Goal: Task Accomplishment & Management: Complete application form

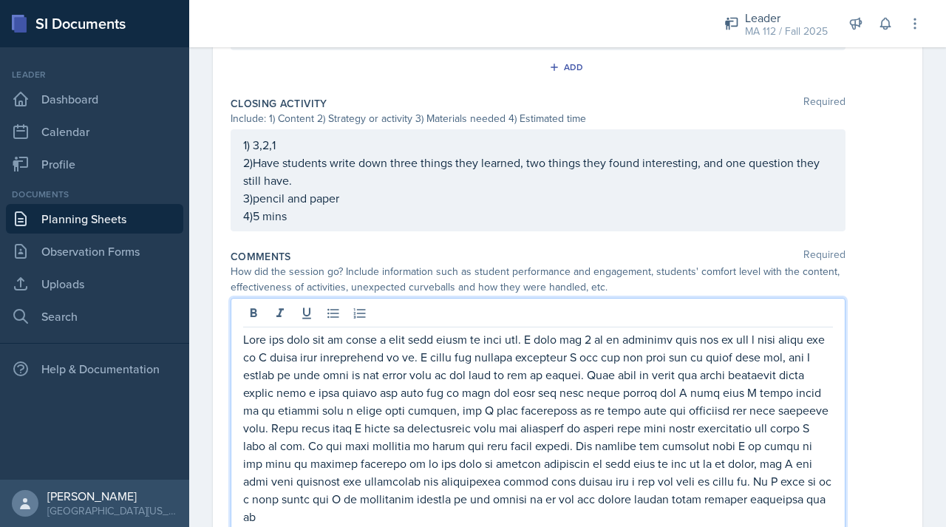
scroll to position [922, 0]
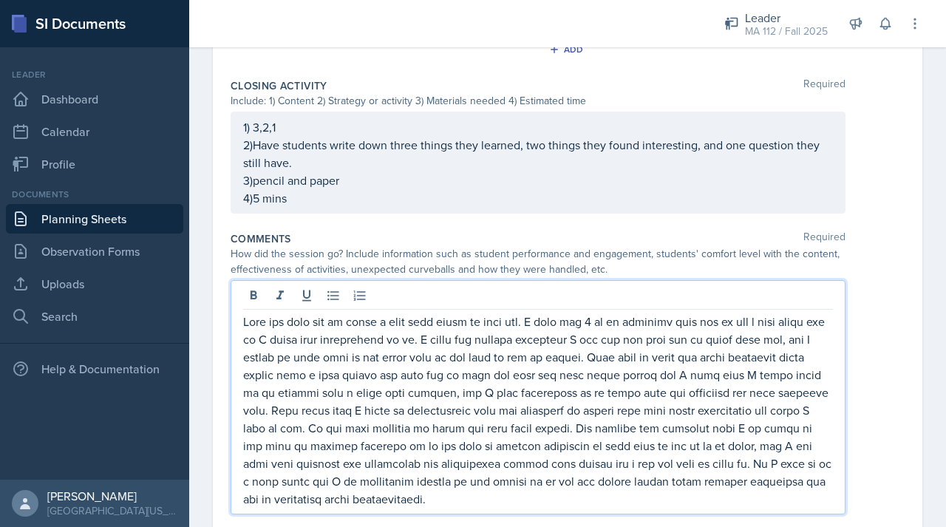
click at [508, 406] on p at bounding box center [538, 410] width 590 height 195
click at [508, 429] on p at bounding box center [538, 410] width 590 height 195
click at [774, 363] on p at bounding box center [538, 410] width 590 height 195
click at [754, 431] on p at bounding box center [538, 410] width 590 height 195
click at [752, 431] on p at bounding box center [538, 410] width 590 height 195
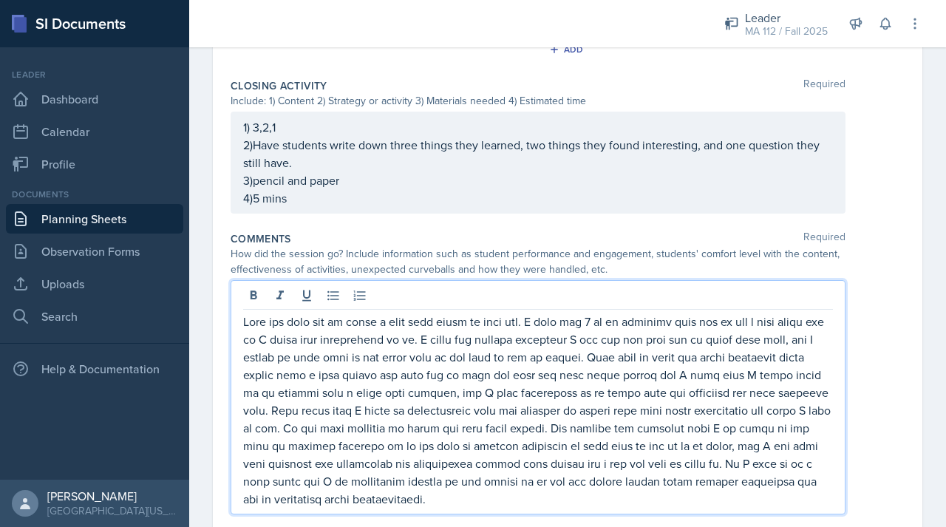
click at [749, 431] on p at bounding box center [538, 410] width 590 height 195
click at [387, 484] on p at bounding box center [538, 410] width 590 height 195
click at [392, 495] on p at bounding box center [538, 410] width 590 height 195
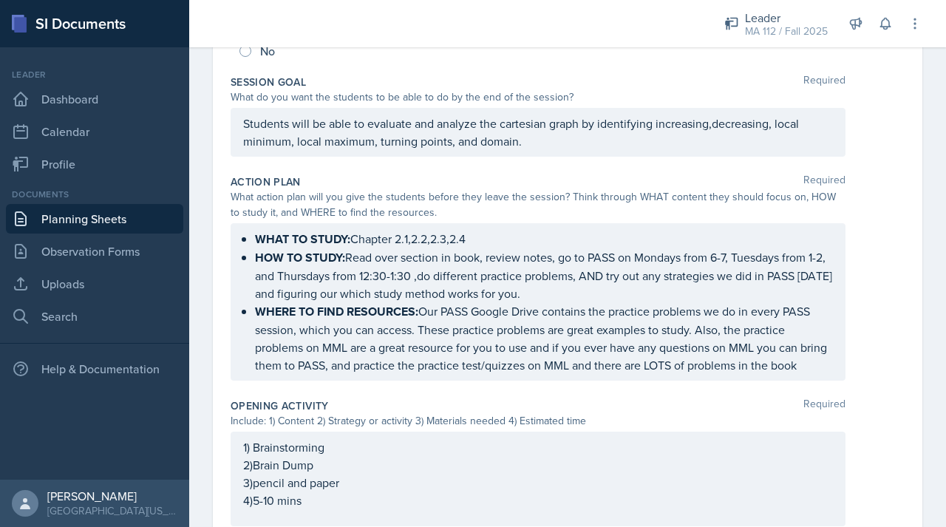
scroll to position [0, 0]
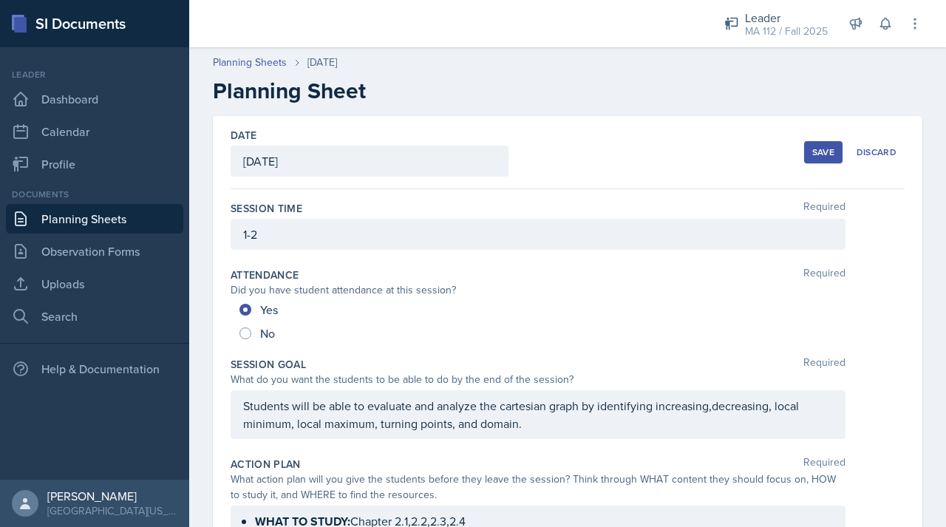
click at [812, 148] on div "Save" at bounding box center [823, 152] width 22 height 12
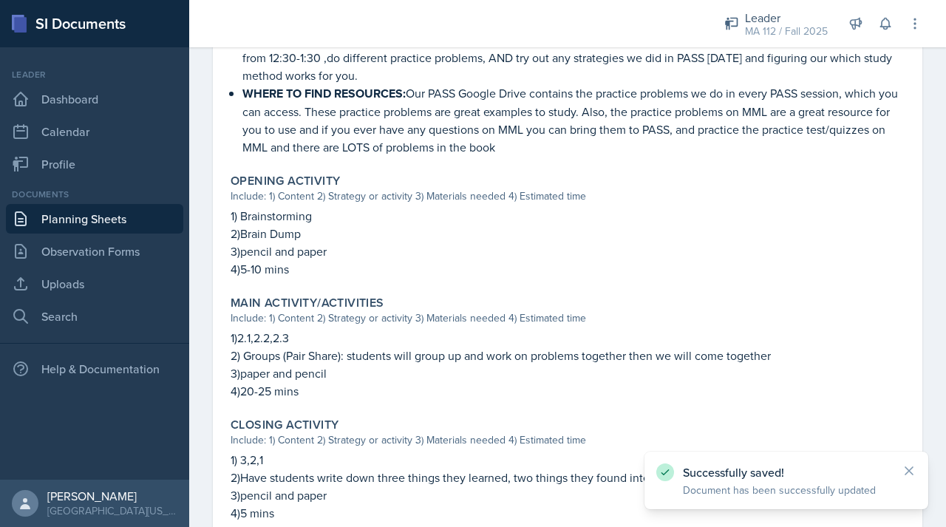
scroll to position [810, 0]
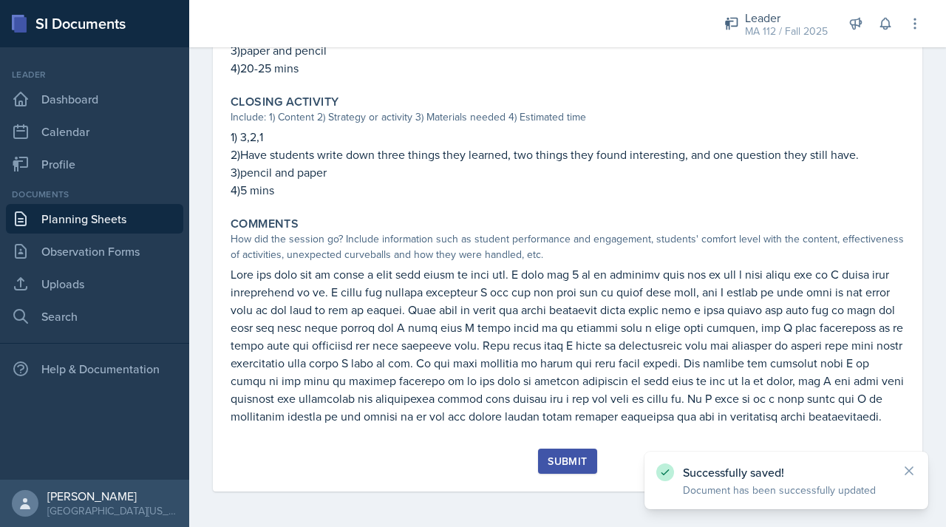
click at [554, 466] on div "Submit" at bounding box center [567, 461] width 39 height 12
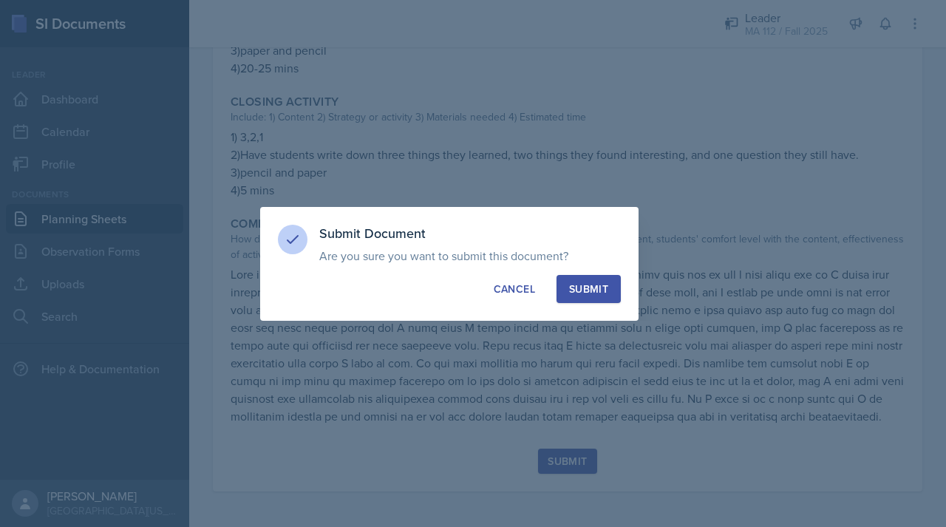
click at [602, 285] on div "Submit" at bounding box center [588, 289] width 39 height 15
radio input "true"
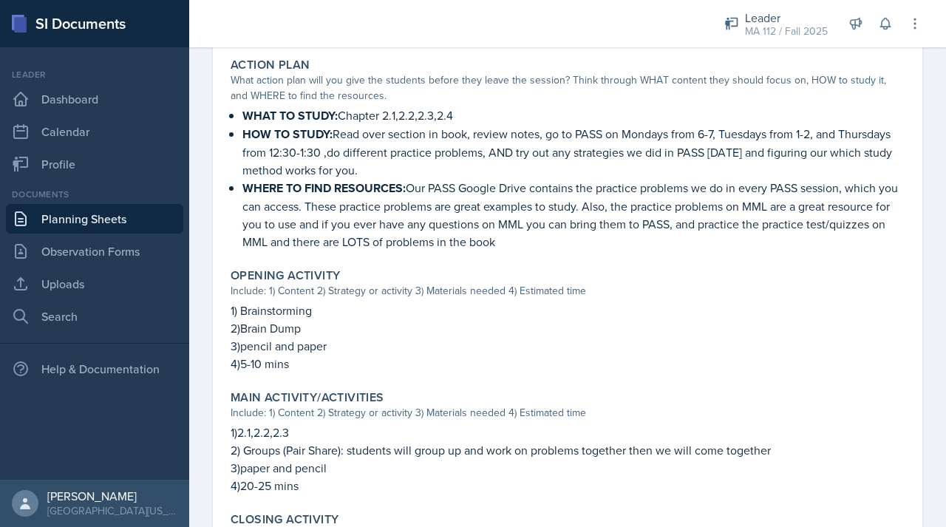
scroll to position [0, 0]
